Goal: Navigation & Orientation: Find specific page/section

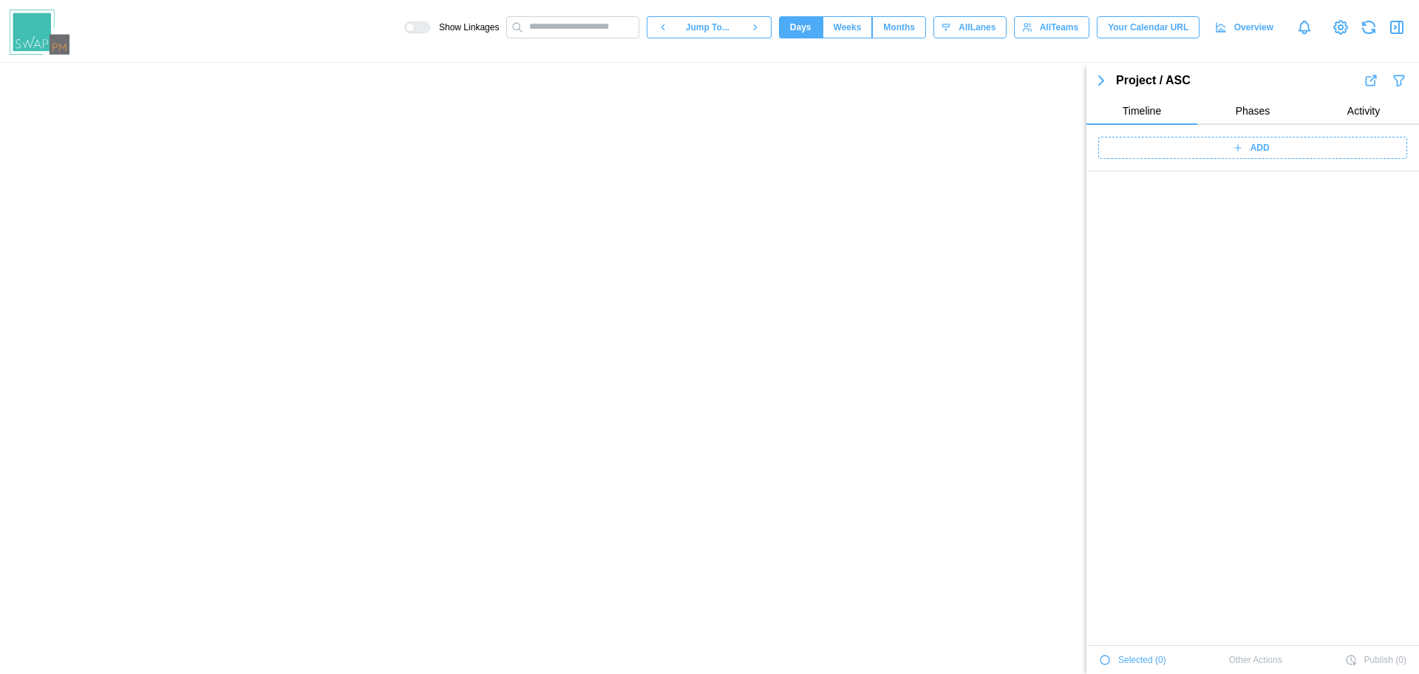
scroll to position [51272, 0]
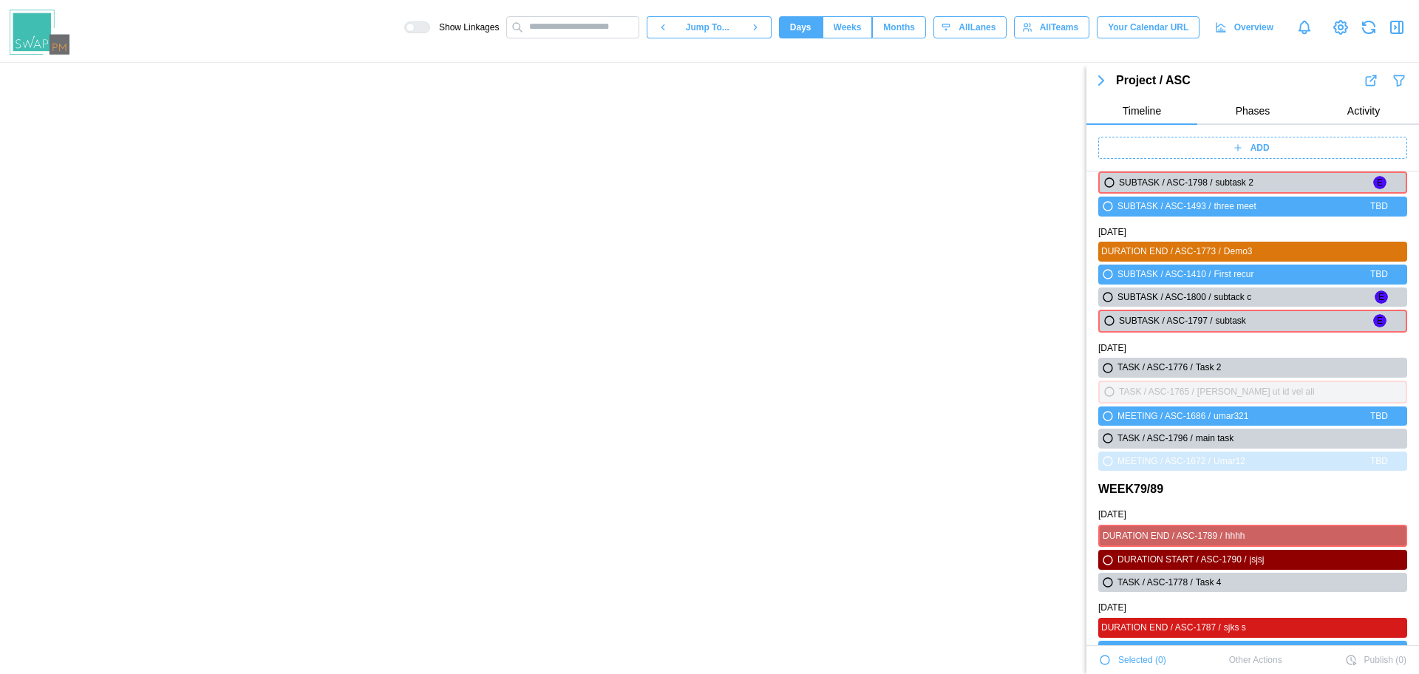
click at [1236, 31] on span "Overview" at bounding box center [1253, 27] width 39 height 21
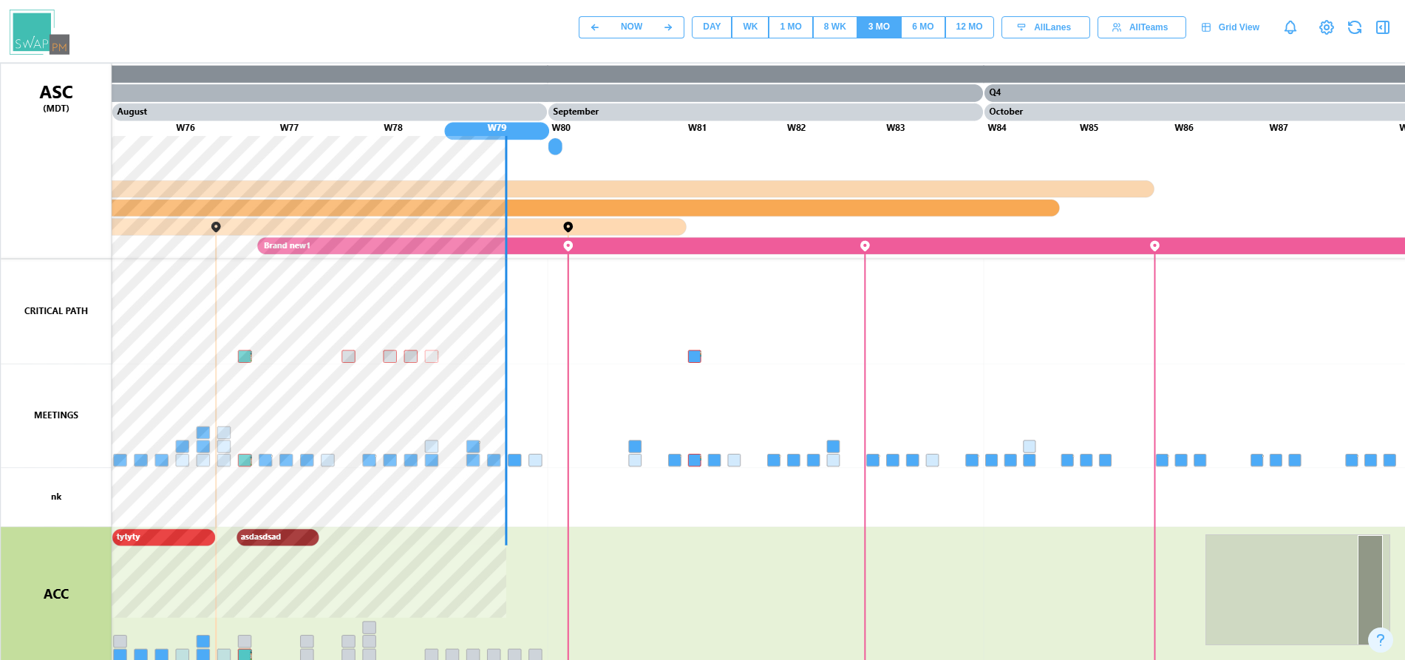
click at [710, 30] on div "DAY" at bounding box center [712, 27] width 18 height 14
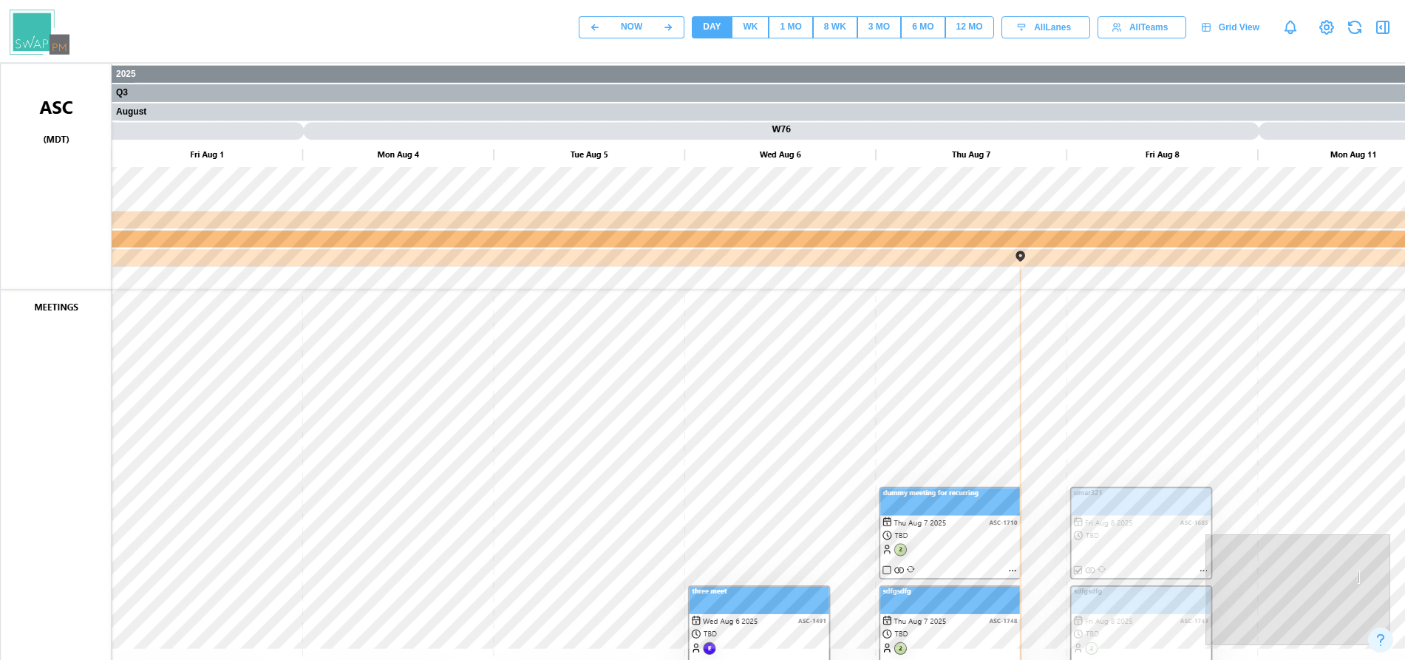
click at [749, 574] on canvas at bounding box center [710, 433] width 1419 height 739
